Goal: Transaction & Acquisition: Download file/media

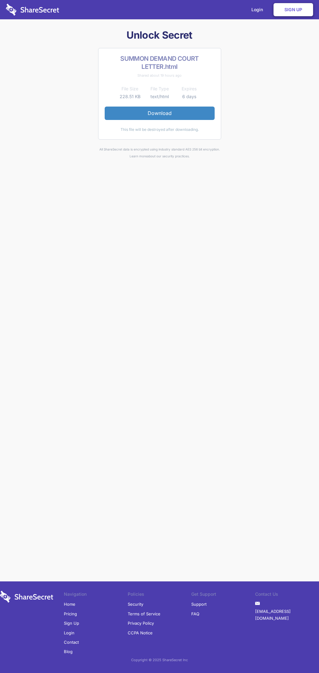
click at [160, 113] on link "Download" at bounding box center [160, 113] width 110 height 13
